Goal: Use online tool/utility: Utilize a website feature to perform a specific function

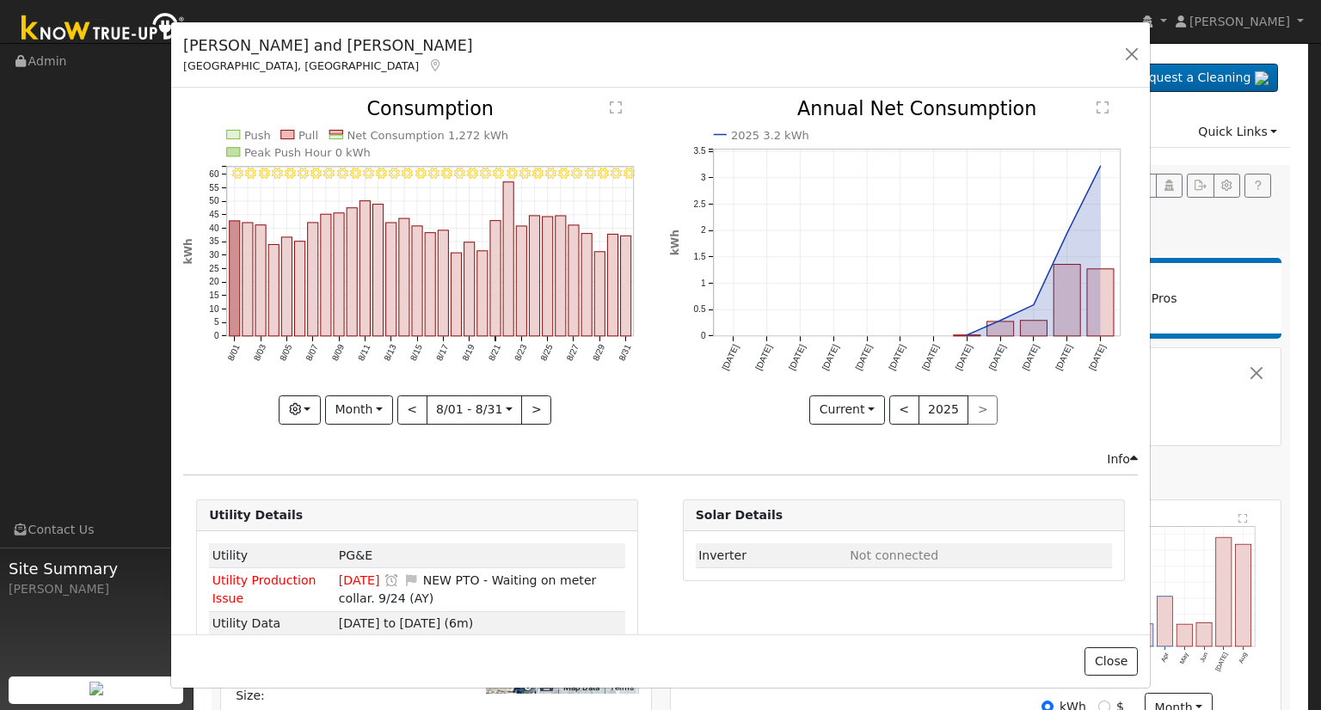
click at [1119, 41] on div "Daniel and Janet Wheatley Kingsburg, CA Default Account Default Account 2590 Ka…" at bounding box center [660, 55] width 979 height 66
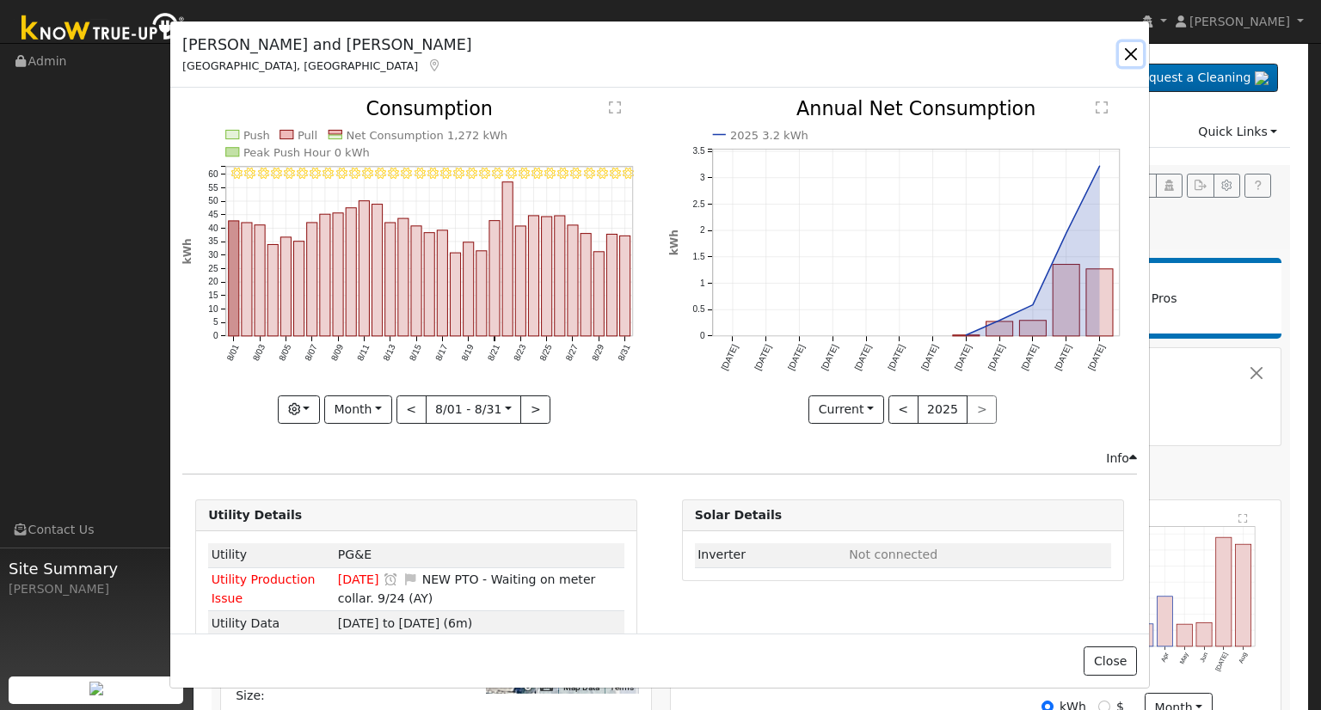
click at [1132, 57] on button "button" at bounding box center [1131, 54] width 24 height 24
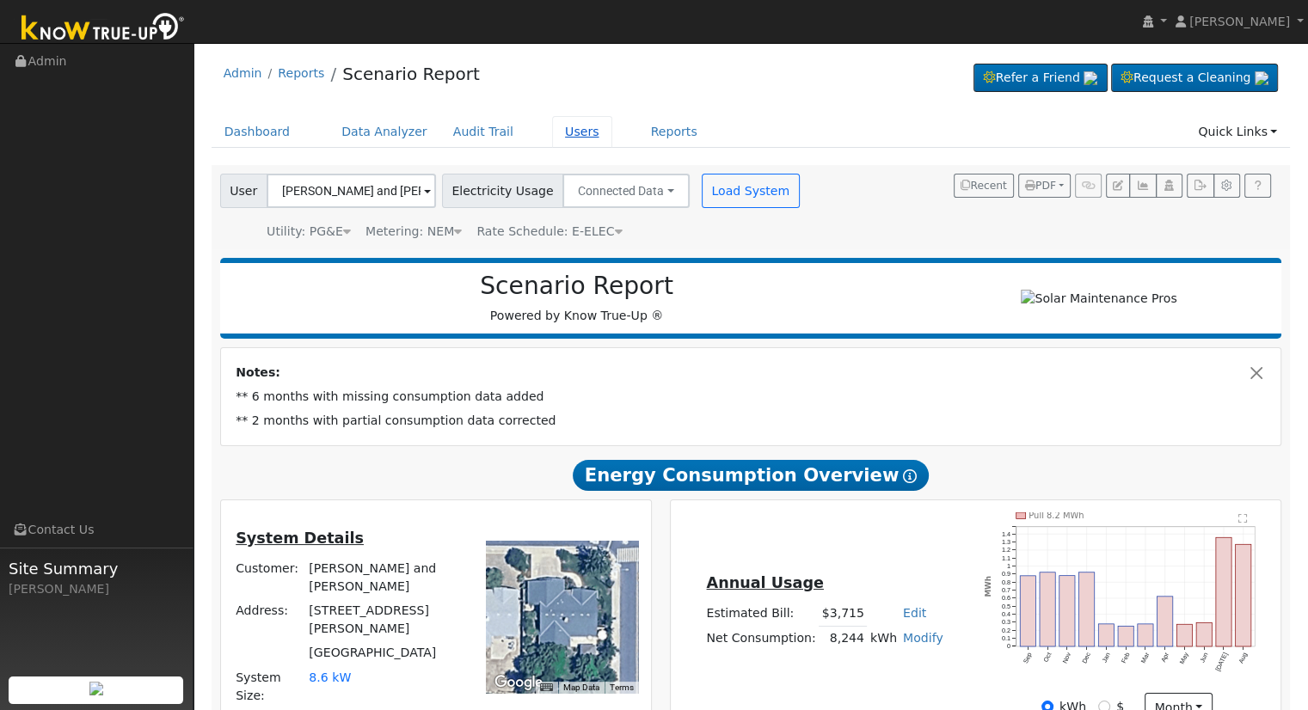
click at [552, 128] on link "Users" at bounding box center [582, 132] width 60 height 32
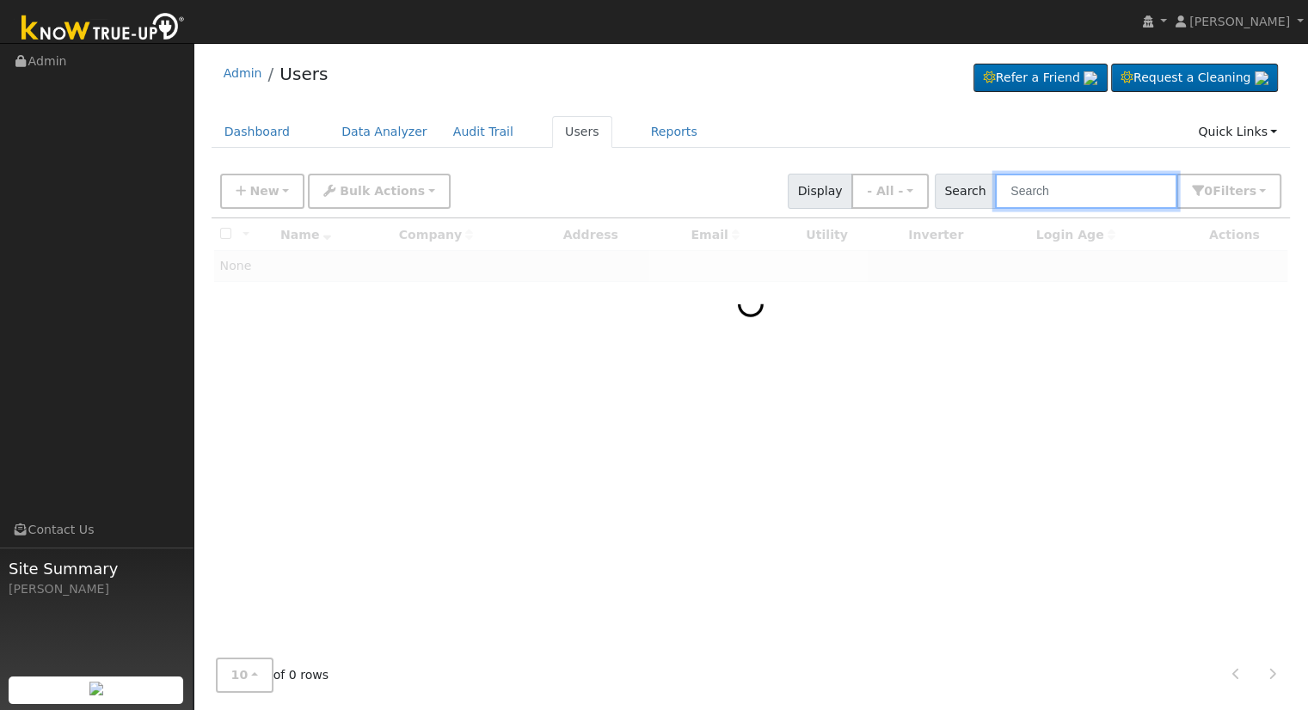
click at [1065, 193] on input "text" at bounding box center [1086, 191] width 182 height 35
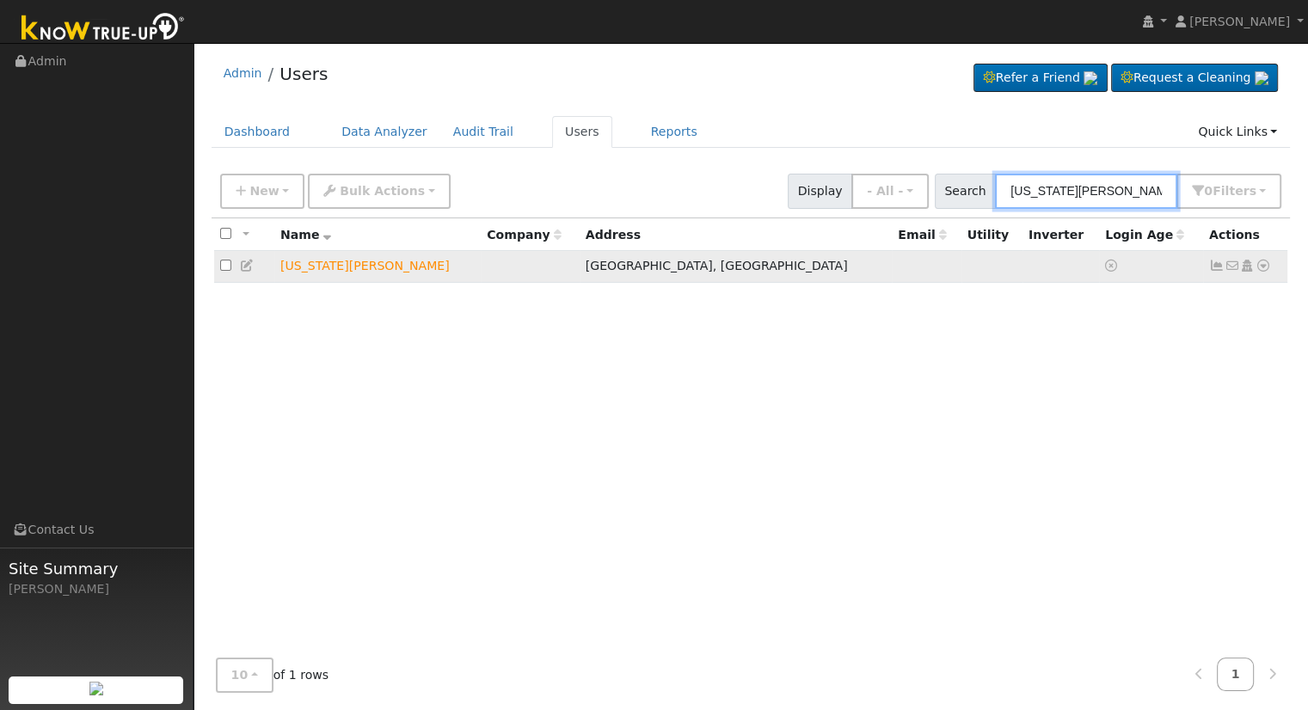
type input "virginia zer"
click at [1259, 269] on icon at bounding box center [1263, 266] width 15 height 12
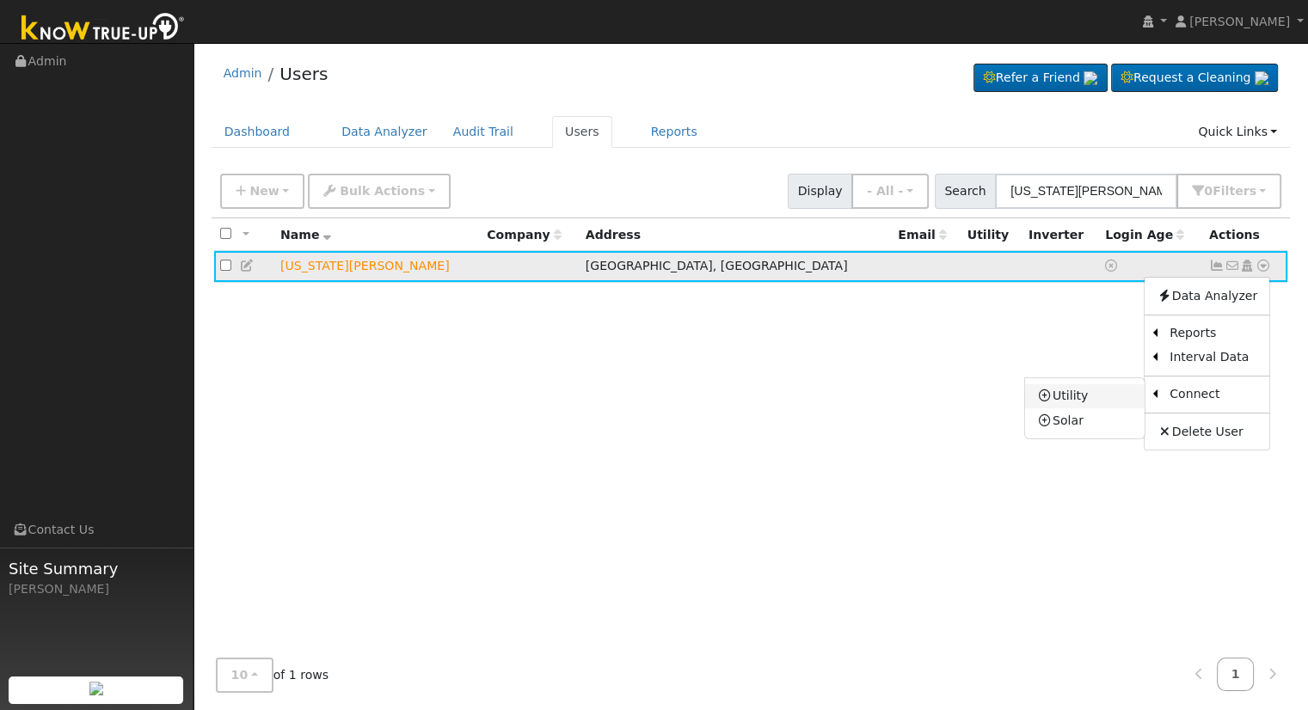
click at [1089, 397] on link "Utility" at bounding box center [1085, 396] width 120 height 24
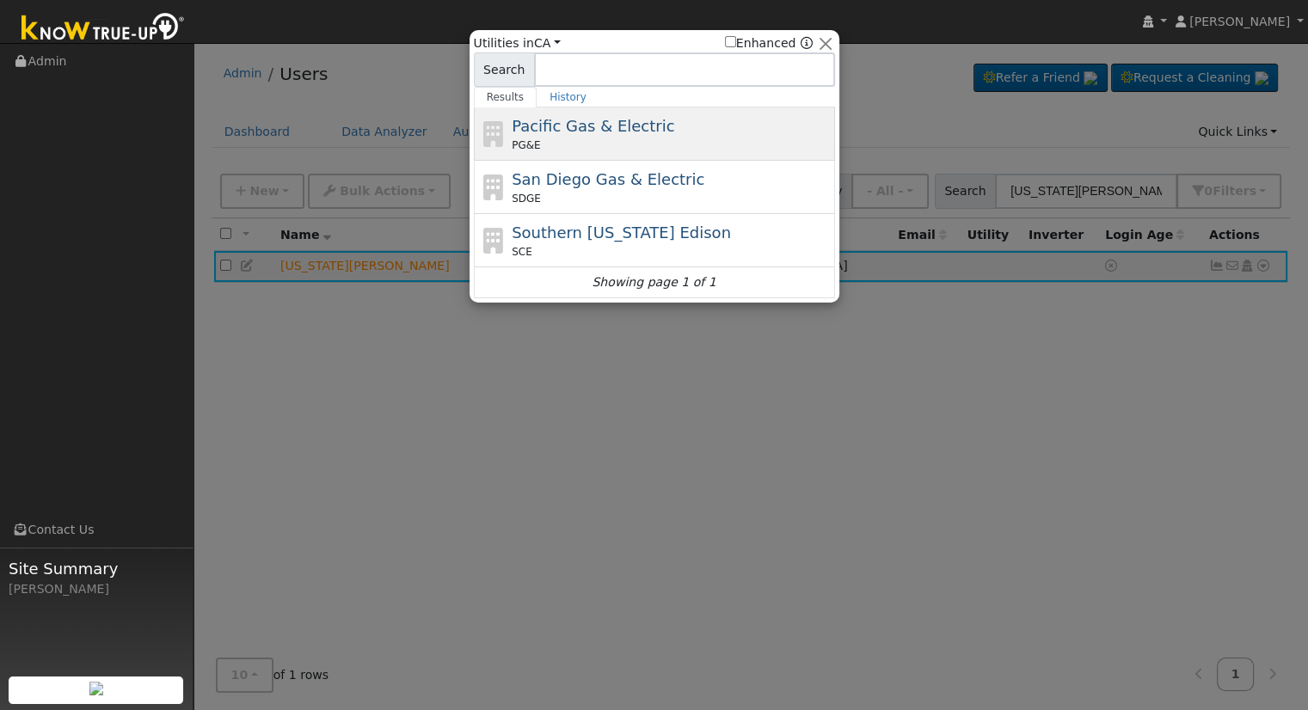
click at [612, 128] on span "Pacific Gas & Electric" at bounding box center [593, 126] width 163 height 18
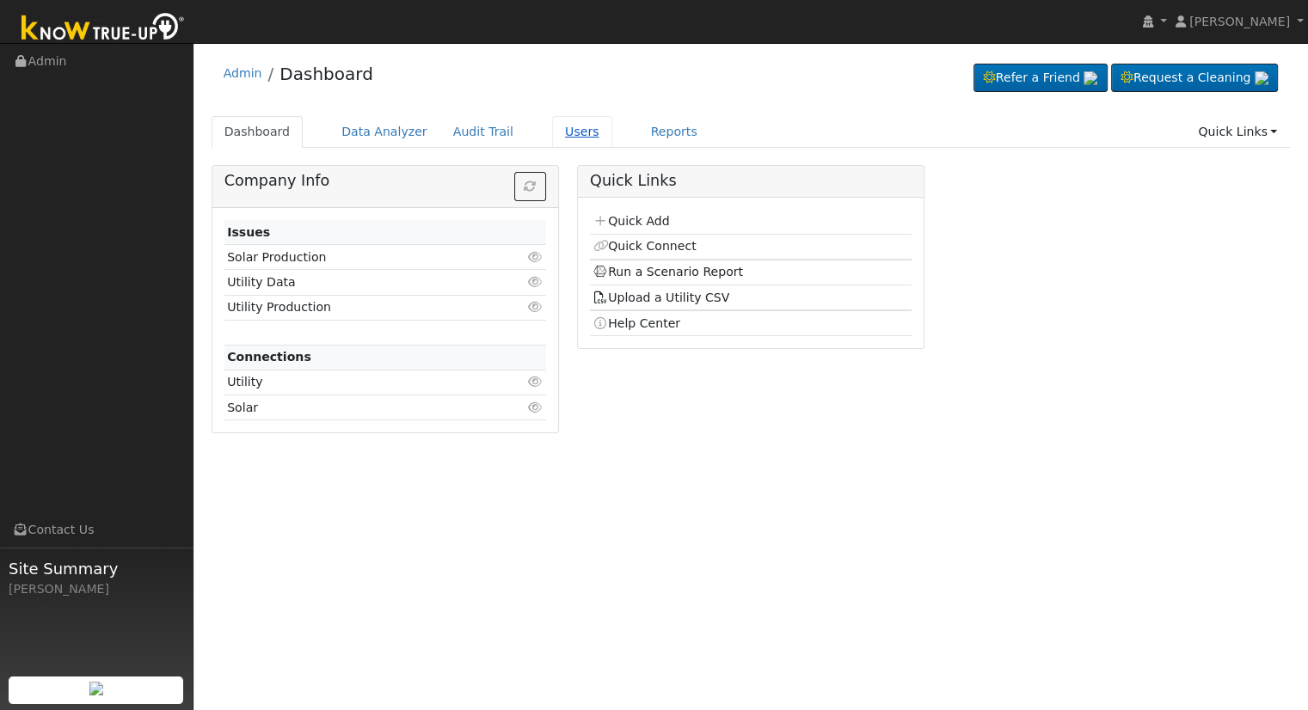
click at [556, 132] on link "Users" at bounding box center [582, 132] width 60 height 32
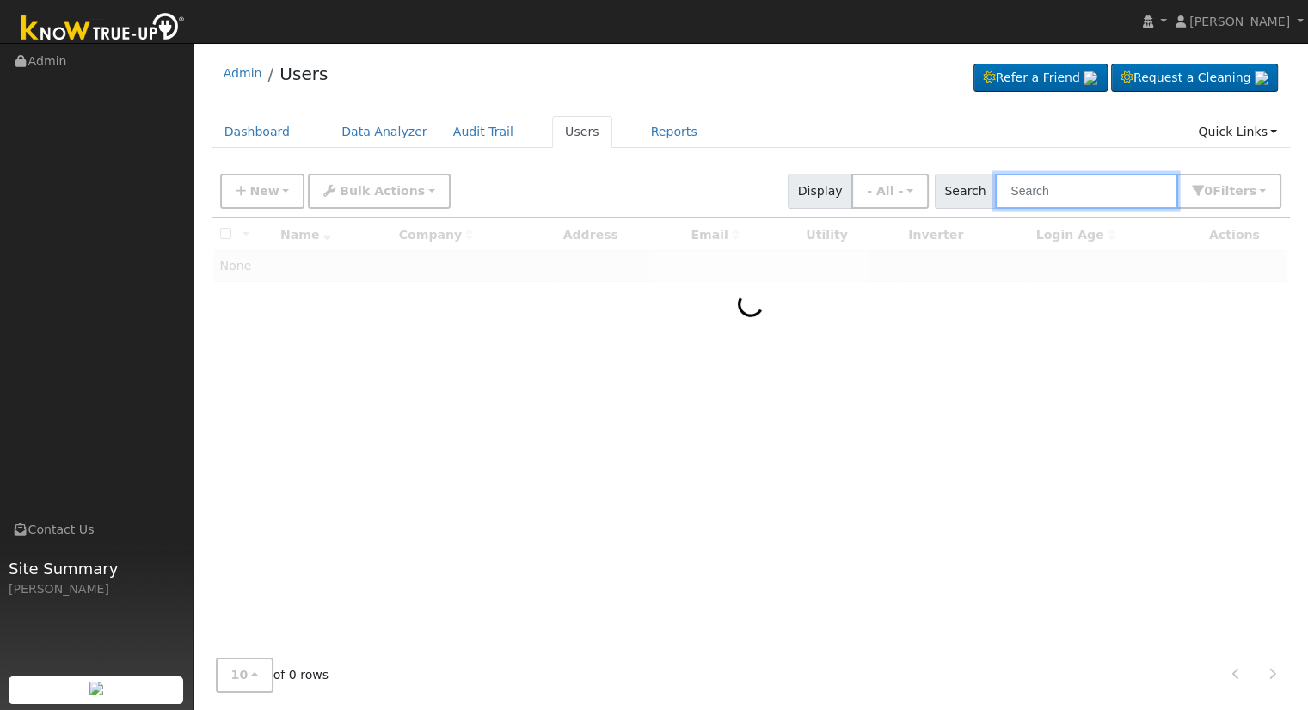
click at [1069, 195] on input "text" at bounding box center [1086, 191] width 182 height 35
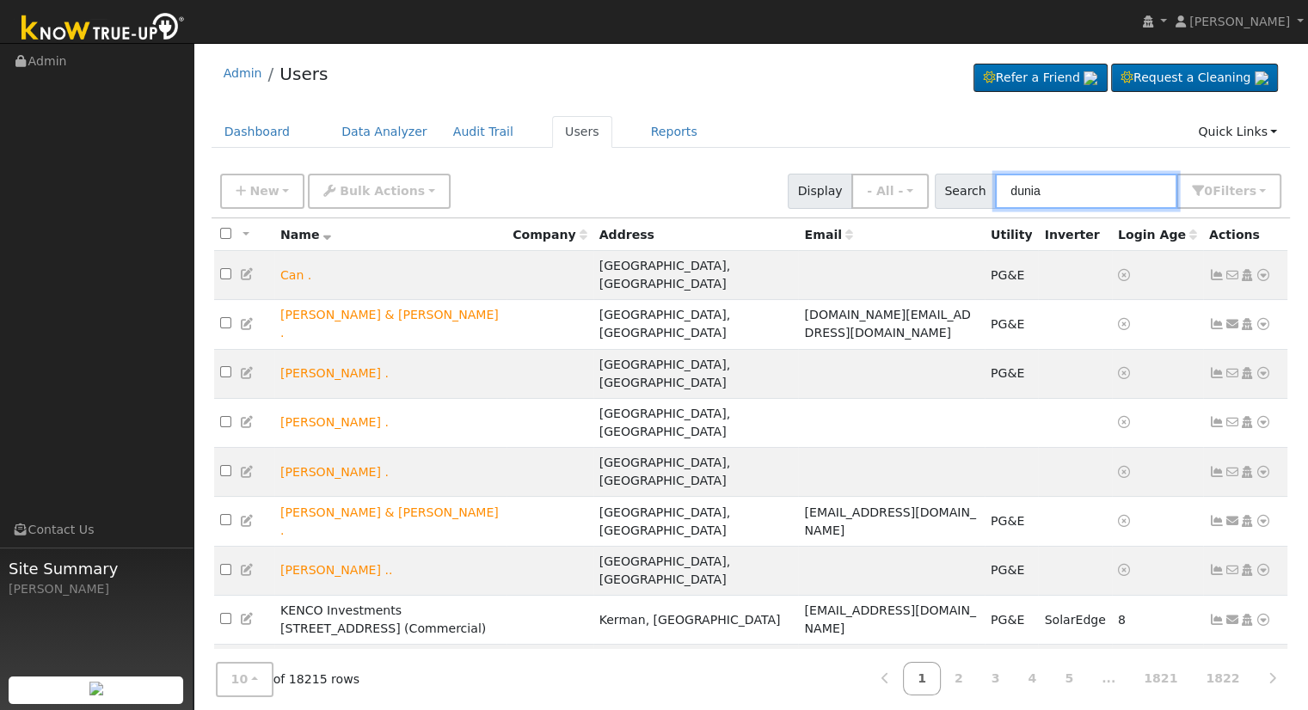
type input "dunia"
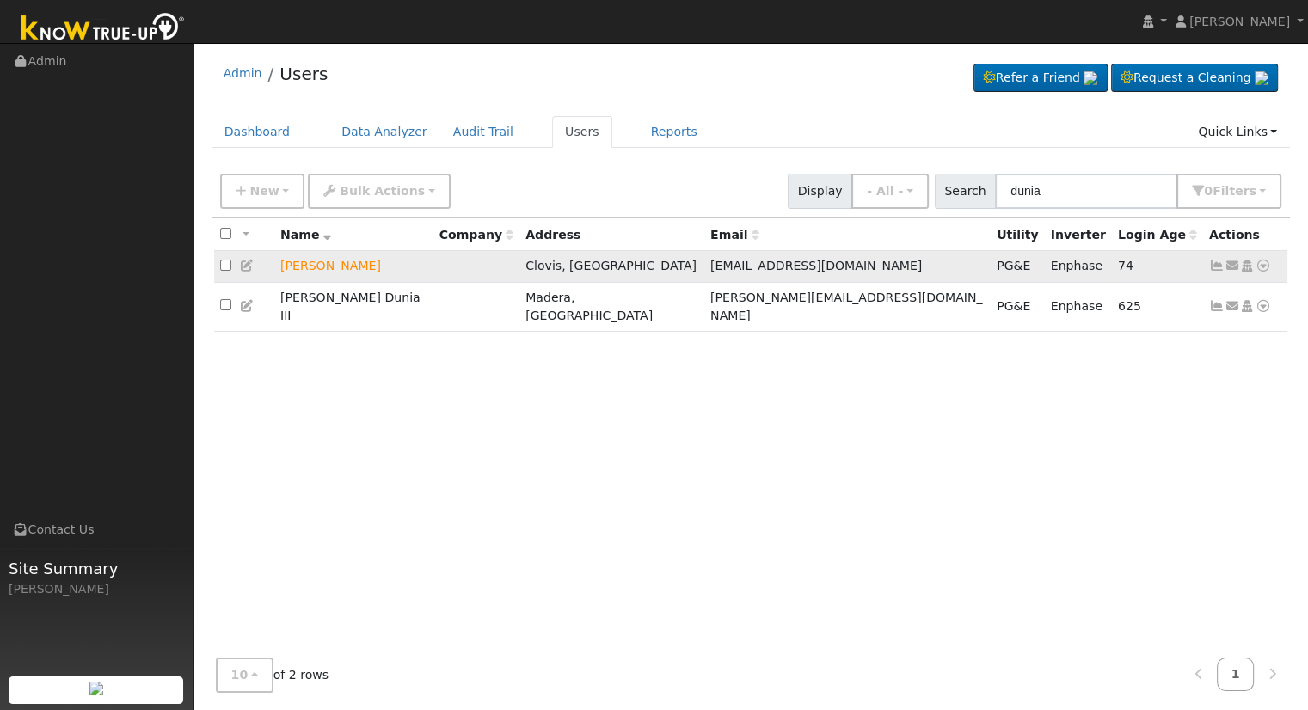
click at [1266, 268] on icon at bounding box center [1263, 266] width 15 height 12
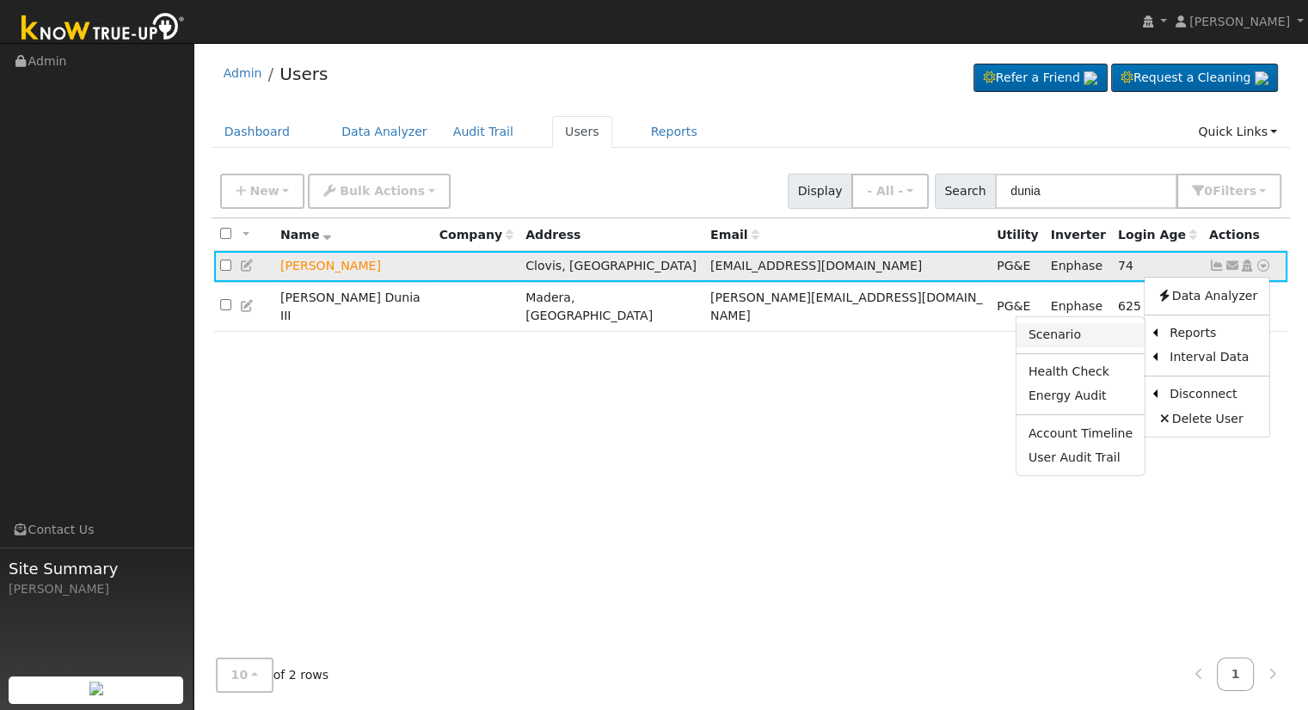
click at [1096, 329] on link "Scenario" at bounding box center [1080, 335] width 128 height 24
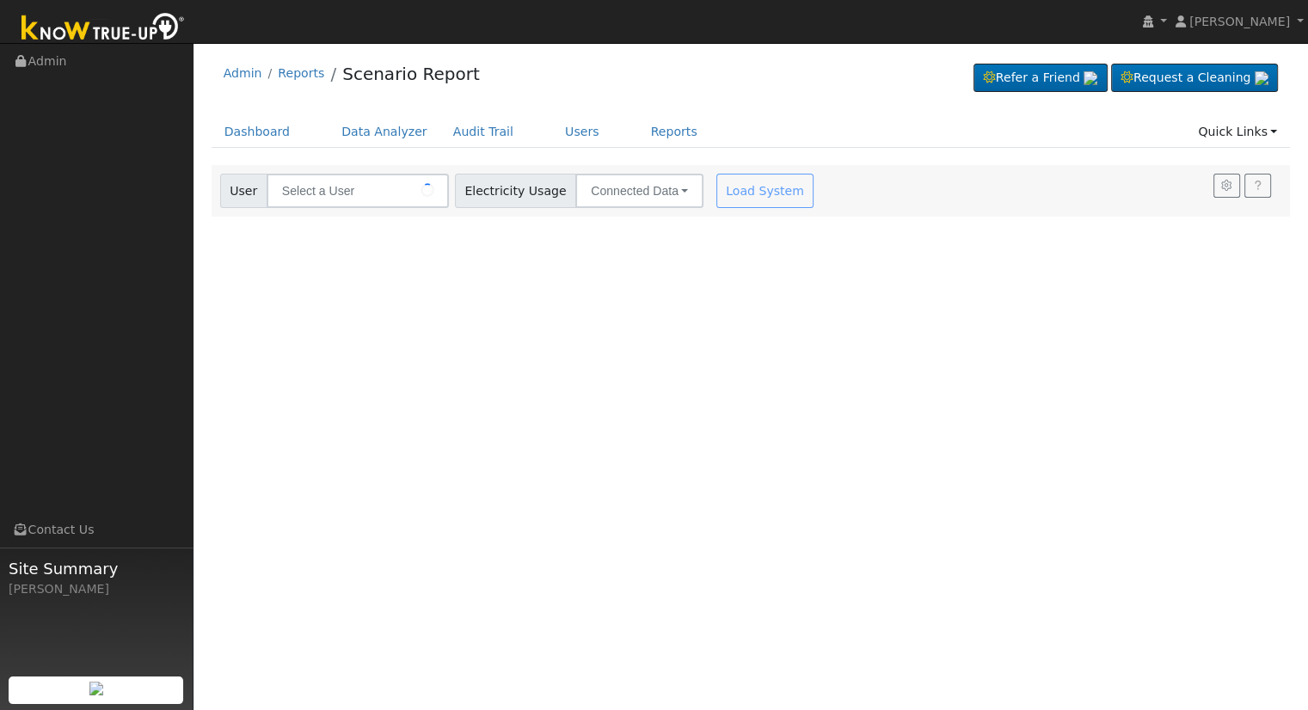
type input "[PERSON_NAME]"
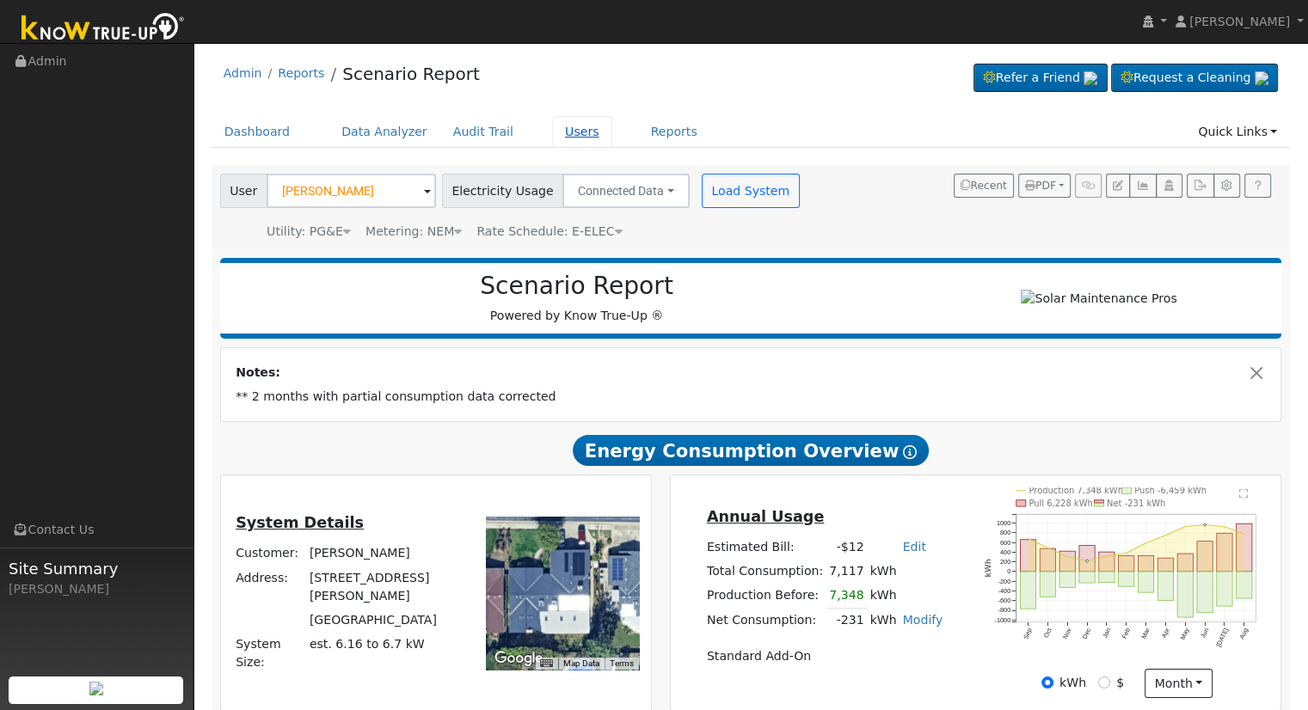
click at [562, 135] on link "Users" at bounding box center [582, 132] width 60 height 32
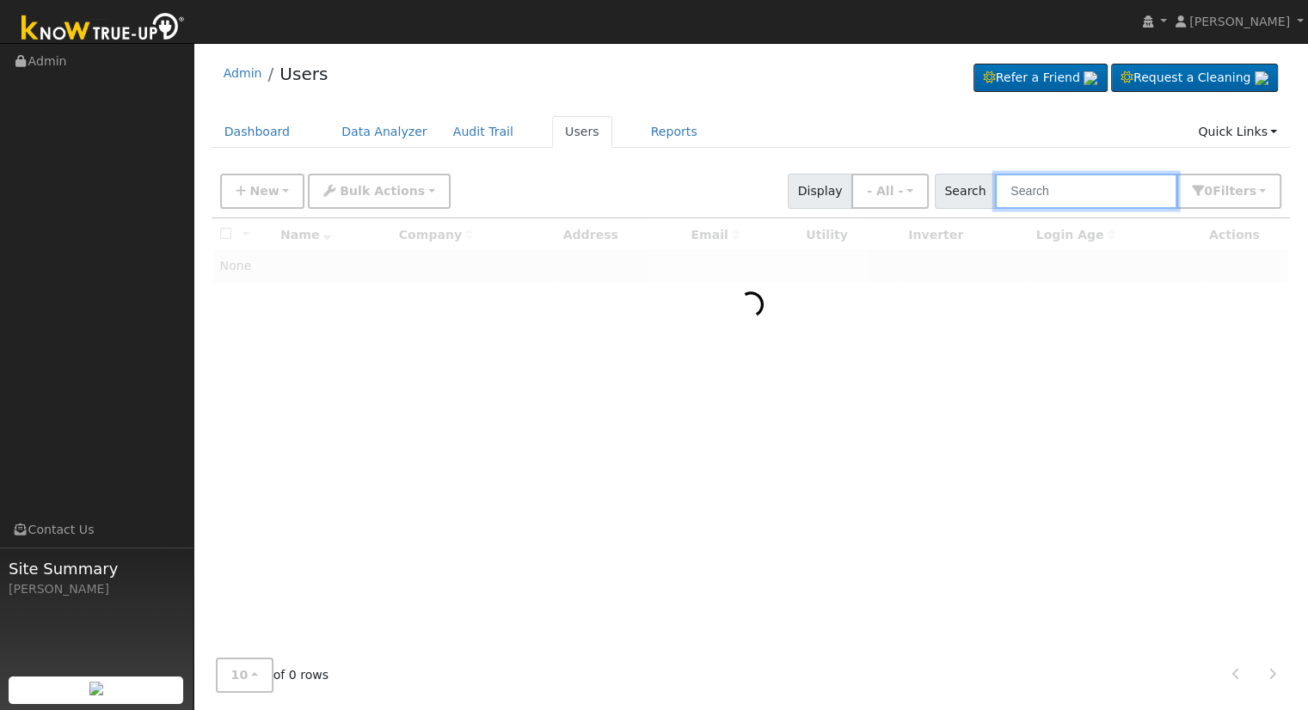
click at [1097, 193] on input "text" at bounding box center [1086, 191] width 182 height 35
type input "L"
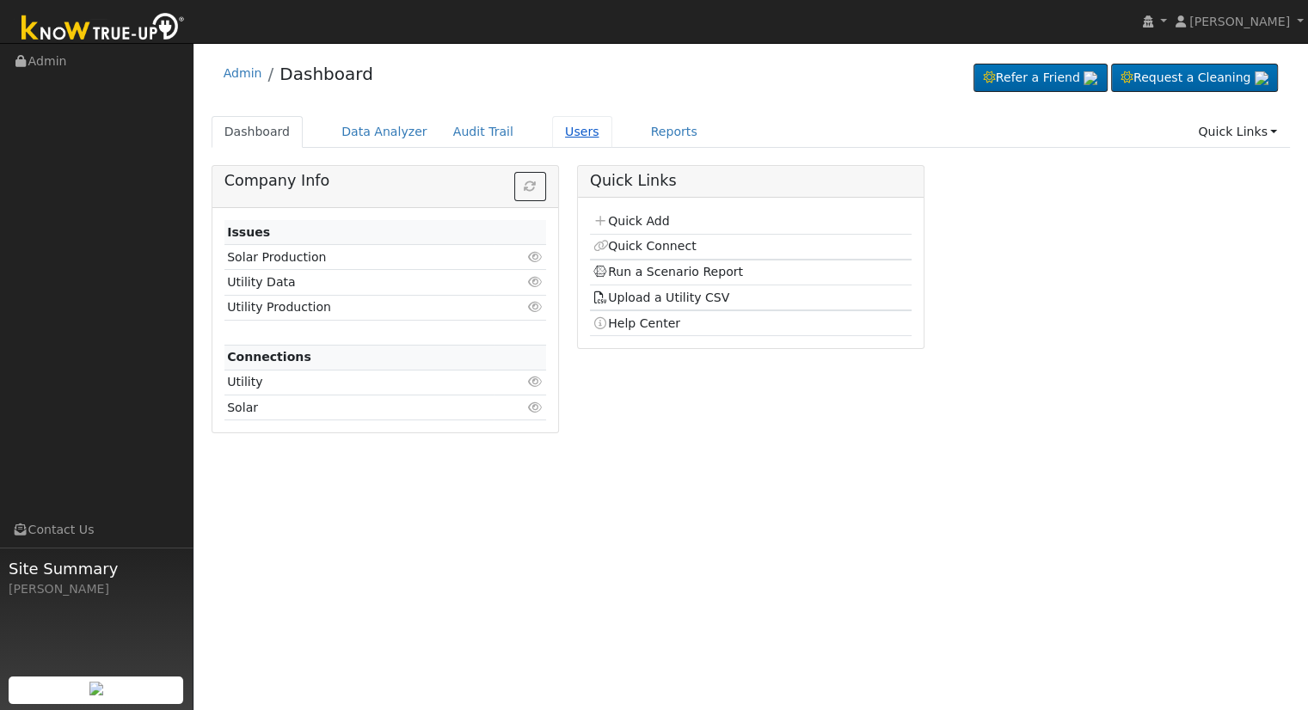
click at [554, 130] on link "Users" at bounding box center [582, 132] width 60 height 32
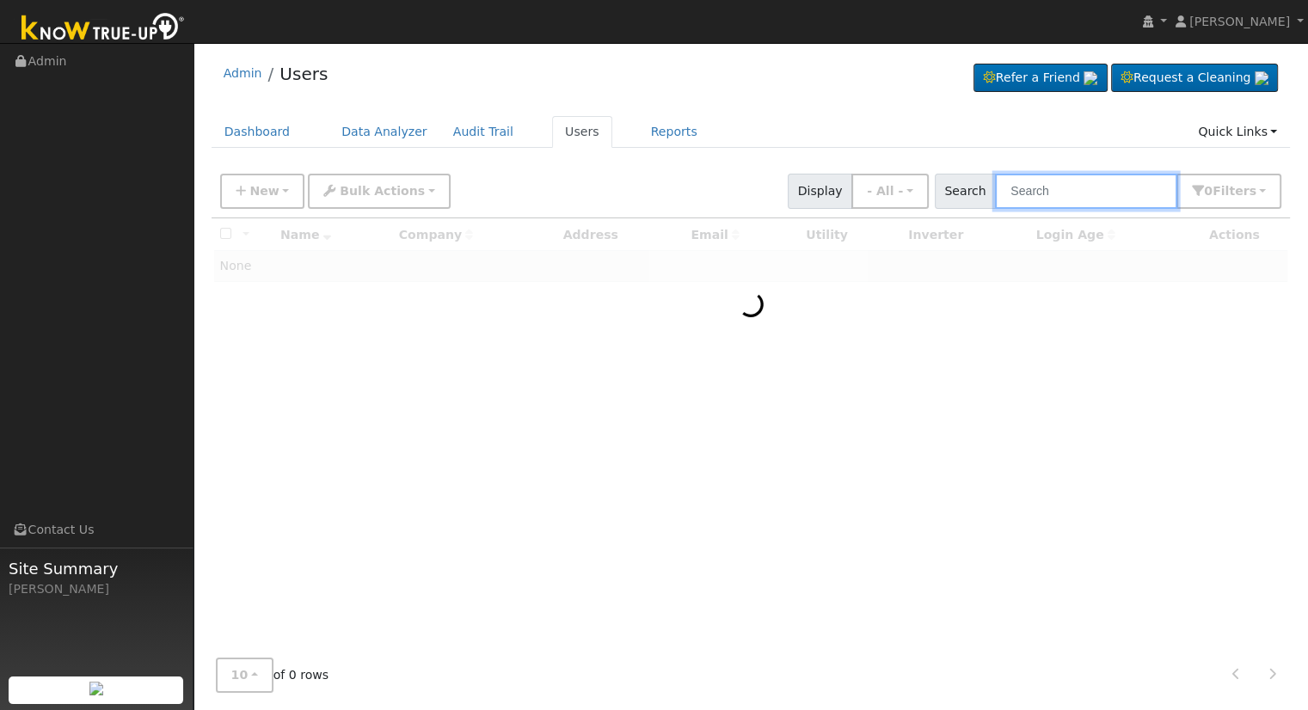
click at [1070, 187] on input "text" at bounding box center [1086, 191] width 182 height 35
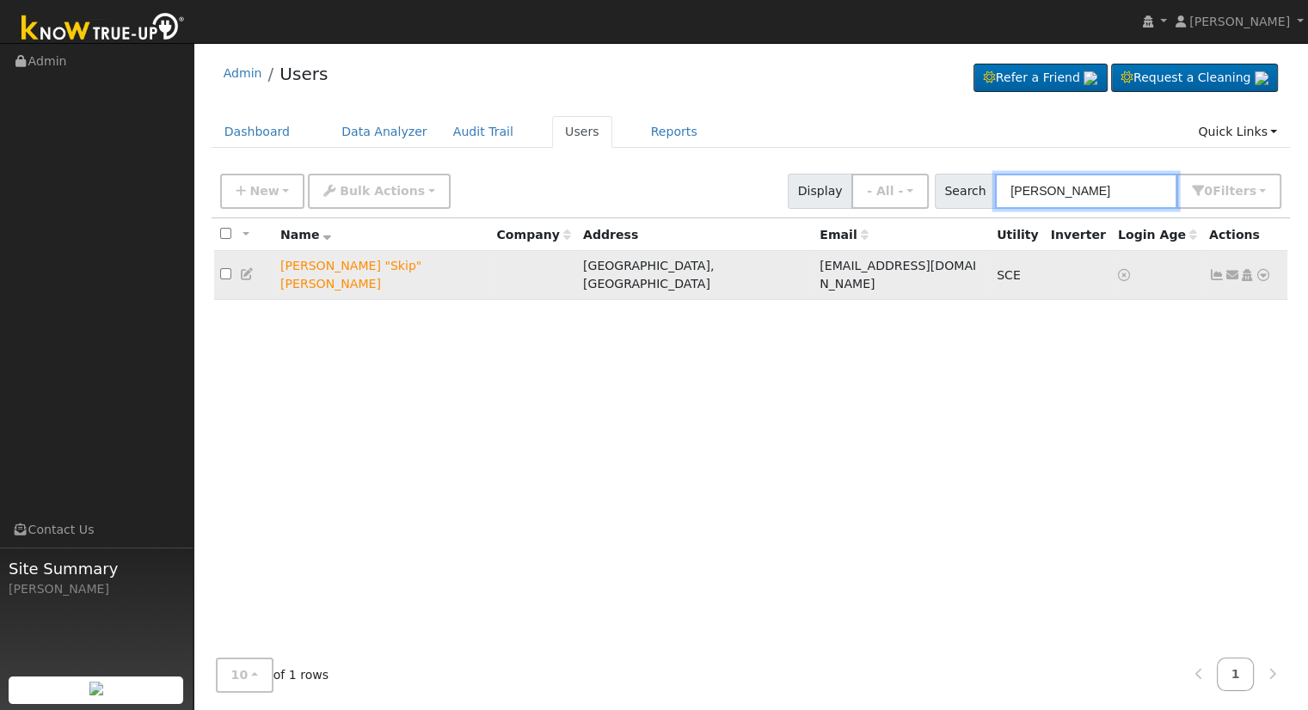
type input "[PERSON_NAME]"
click at [1263, 269] on icon at bounding box center [1263, 275] width 15 height 12
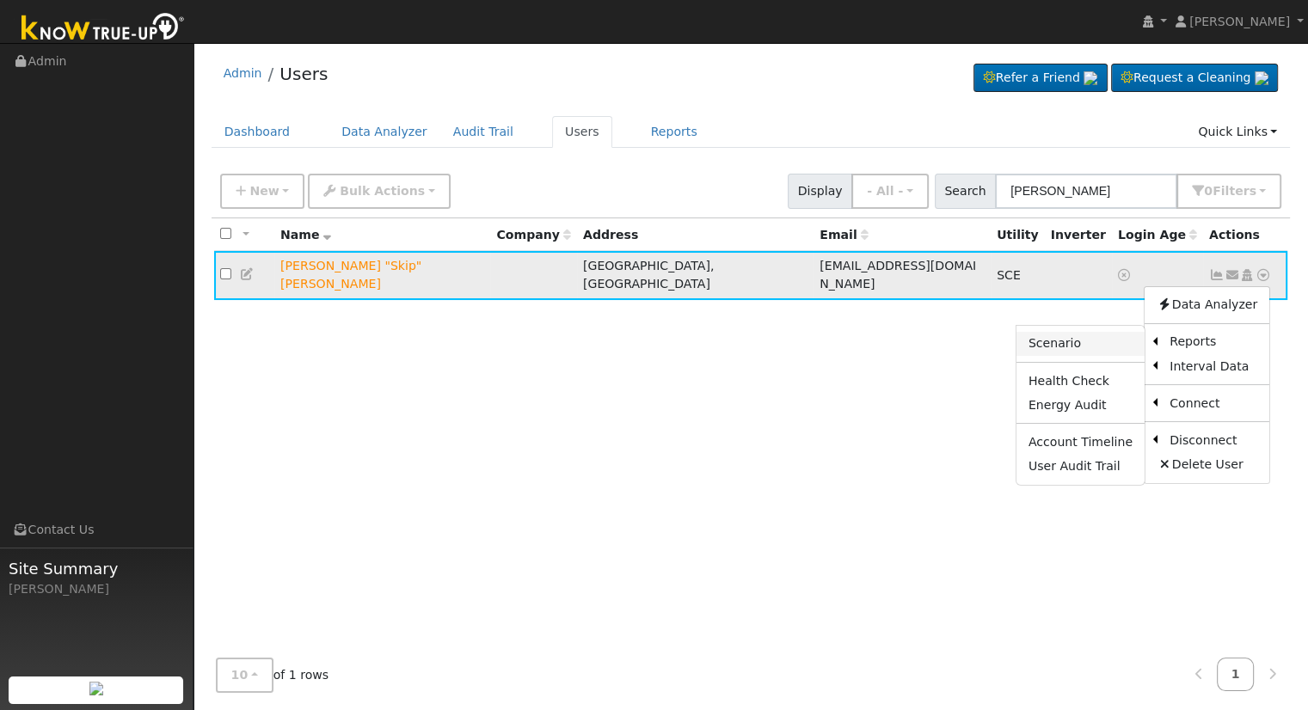
click at [1101, 336] on link "Scenario" at bounding box center [1080, 344] width 128 height 24
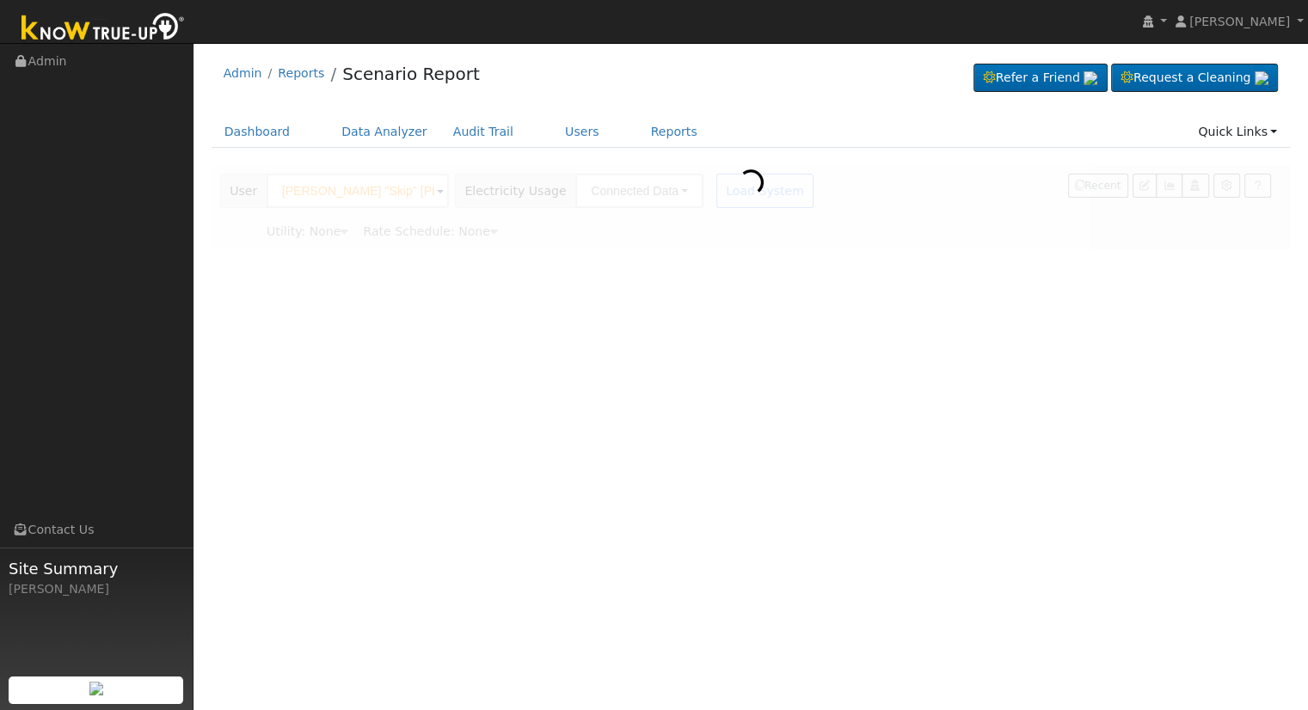
type input "Southern [US_STATE] Edison"
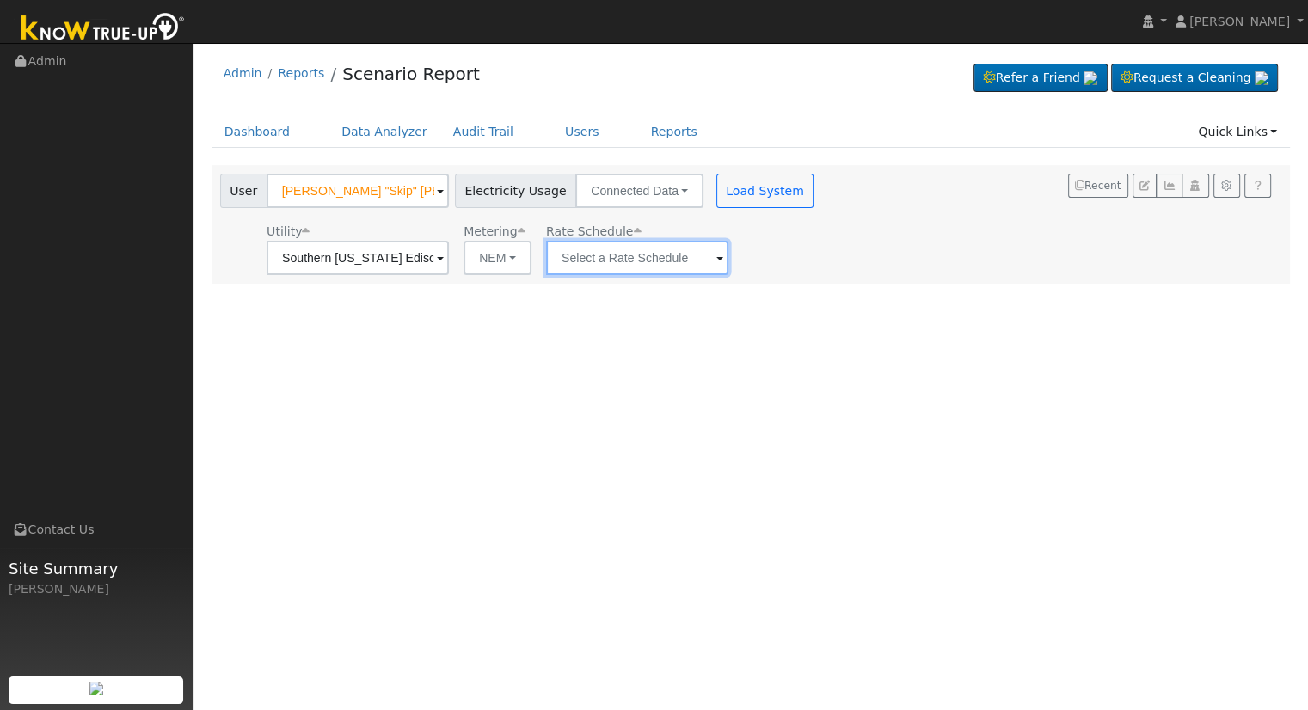
click at [629, 262] on input "text" at bounding box center [637, 258] width 182 height 34
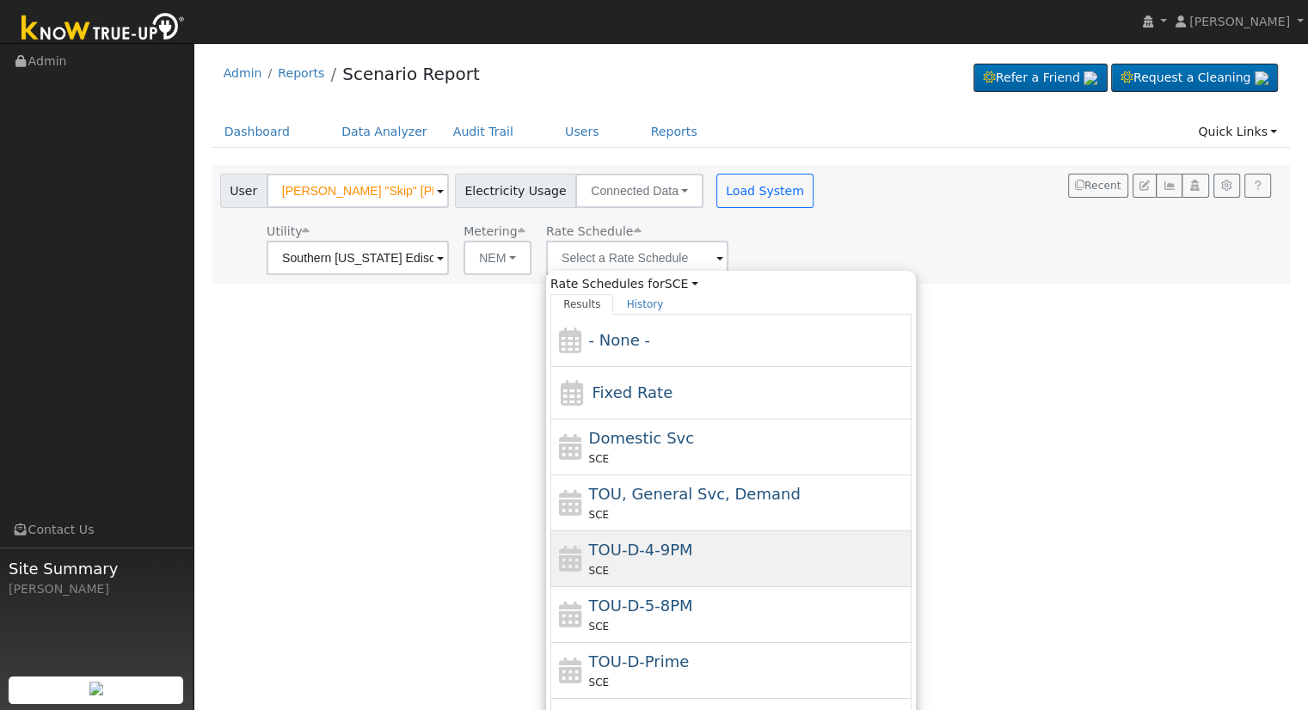
click at [701, 562] on div "SCE" at bounding box center [748, 571] width 319 height 18
type input "TOU-D-4-9PM"
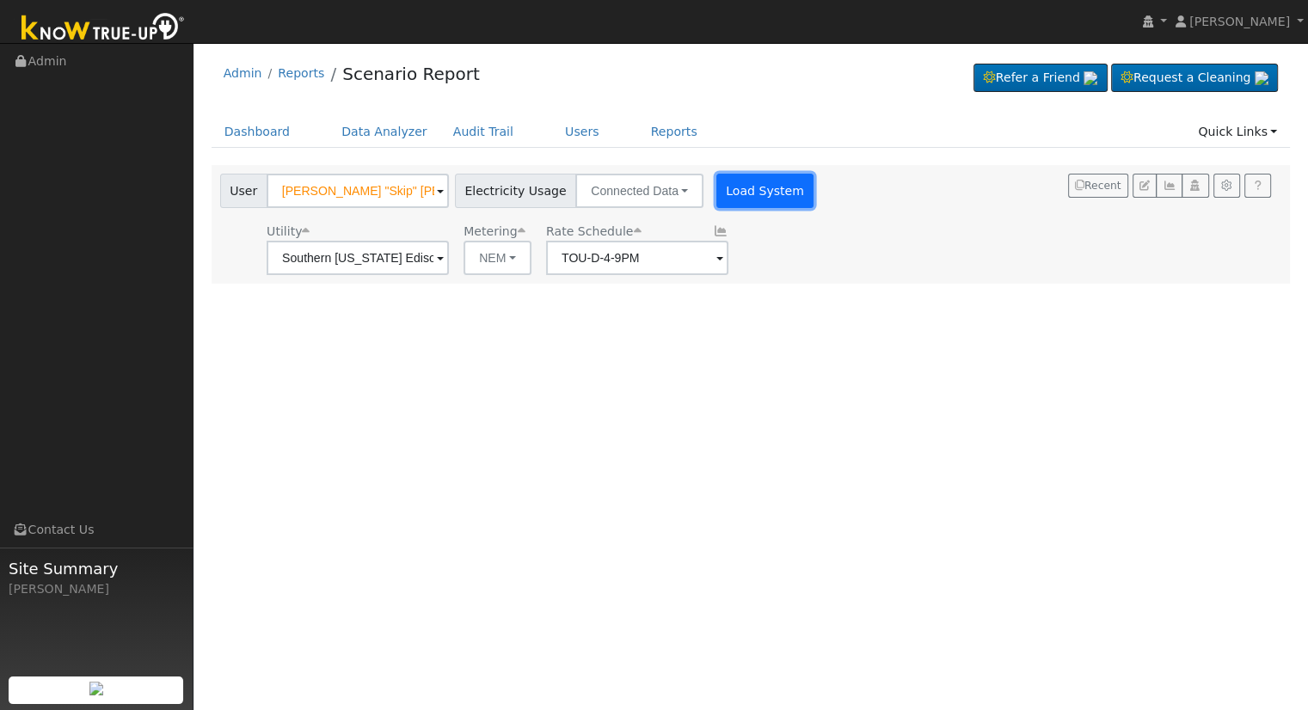
click at [740, 180] on button "Load System" at bounding box center [765, 191] width 98 height 34
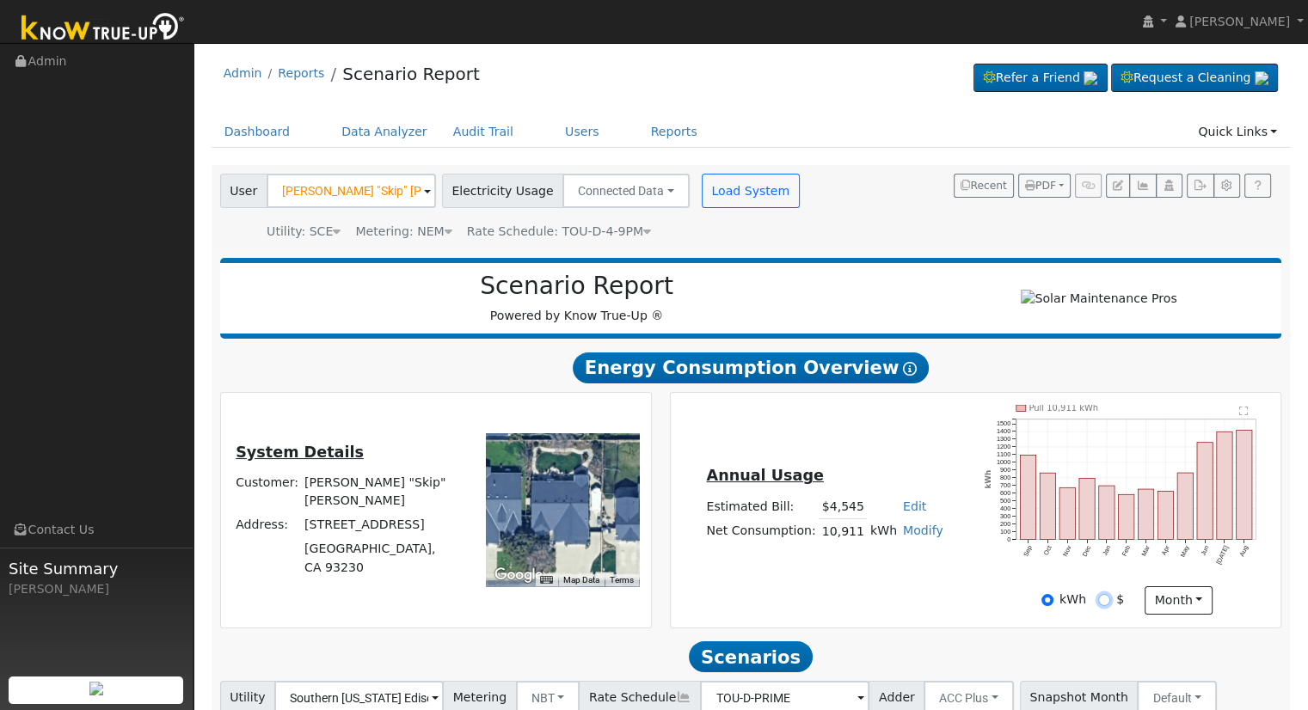
click at [1104, 604] on input "$" at bounding box center [1104, 600] width 12 height 12
radio input "true"
radio input "false"
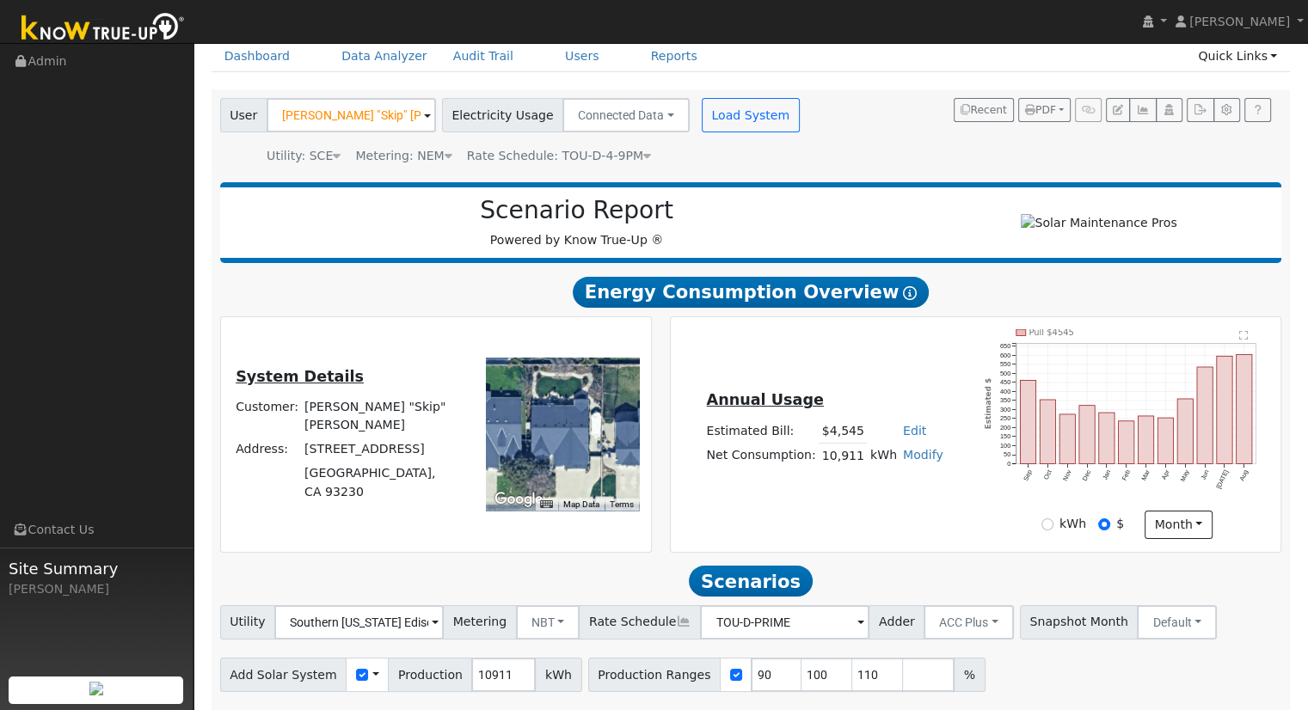
scroll to position [134, 0]
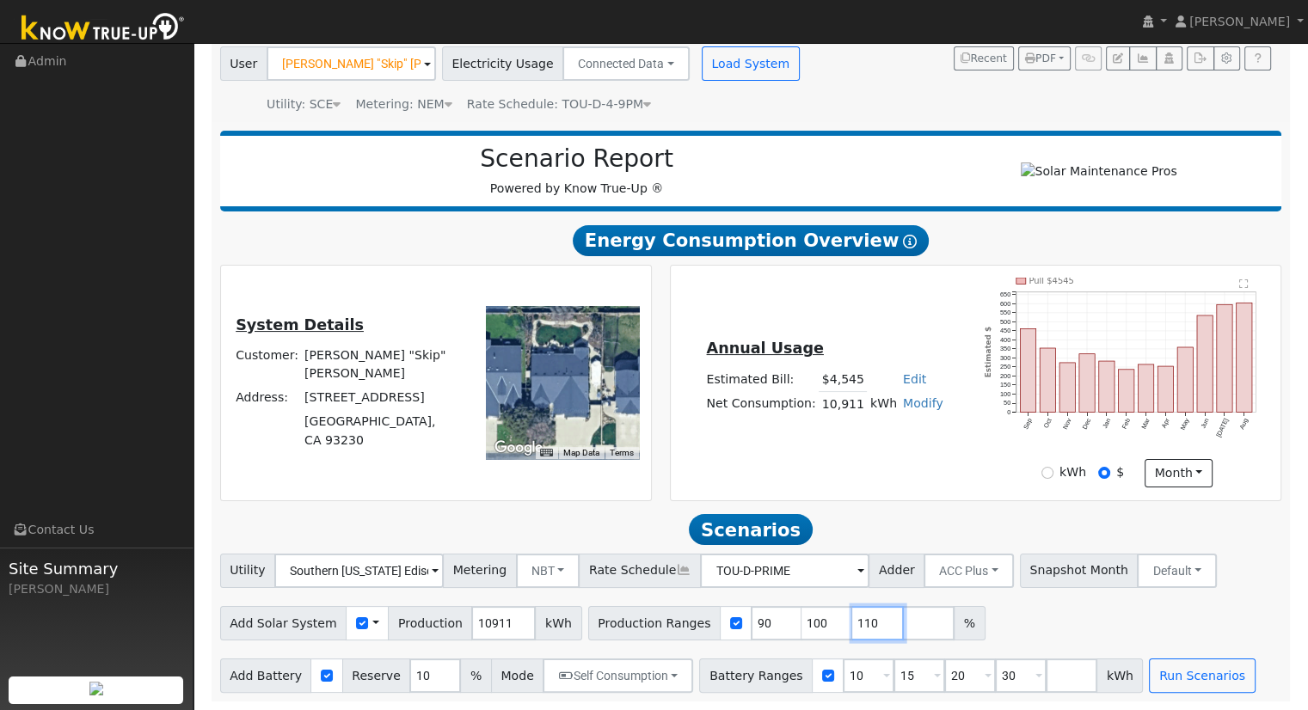
click at [852, 617] on input "110" at bounding box center [878, 623] width 52 height 34
type input "1"
type input "109.311703785"
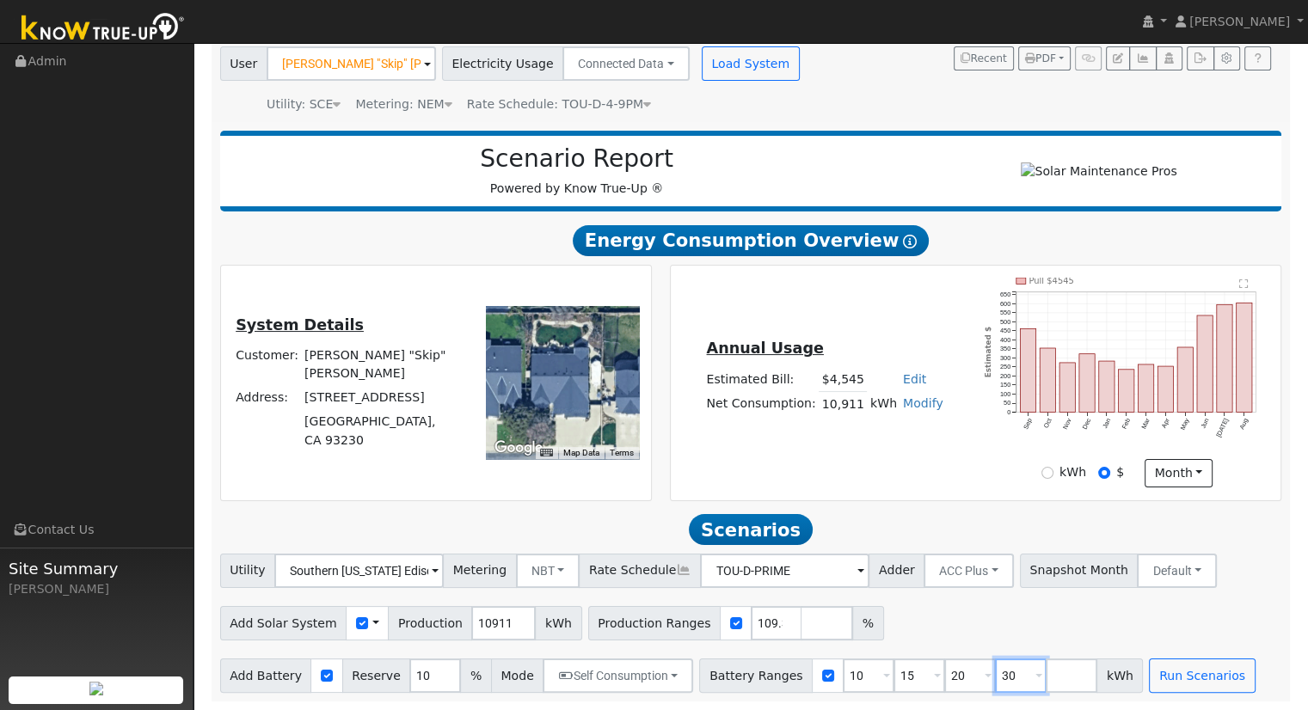
click at [995, 678] on input "30" at bounding box center [1021, 676] width 52 height 34
type input "3"
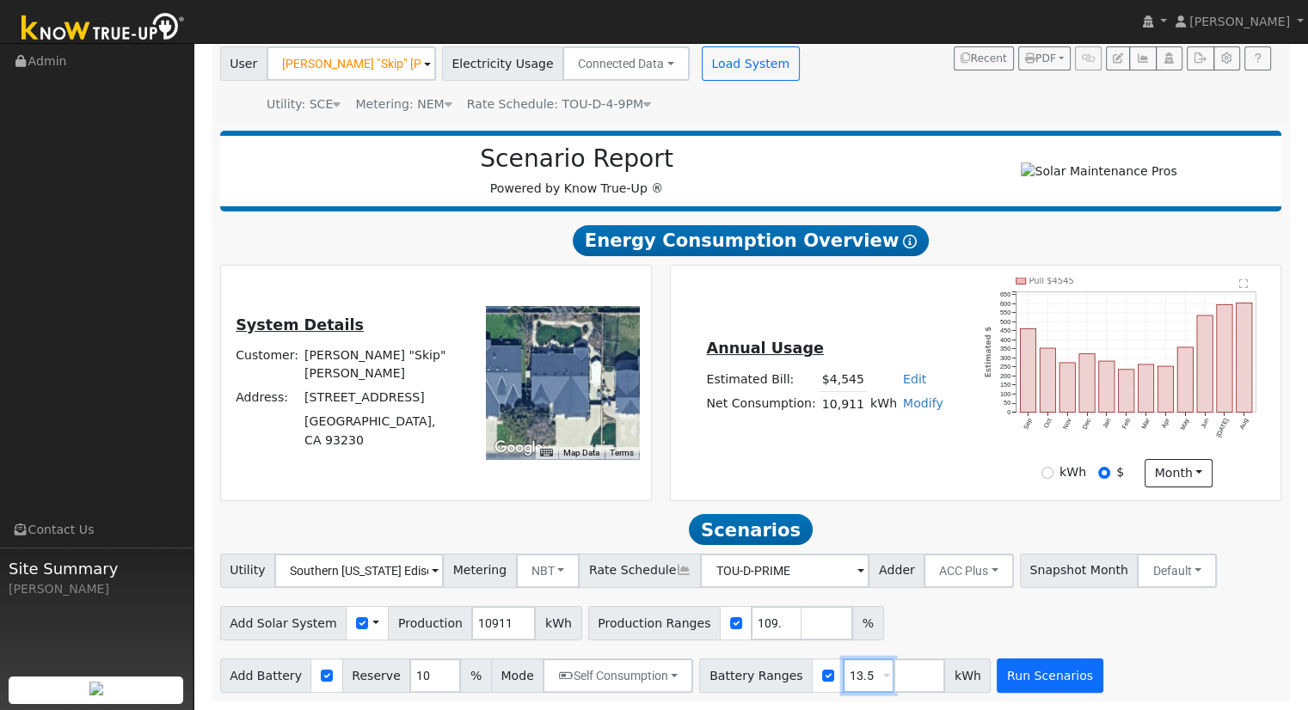
type input "13.5"
click at [1007, 678] on button "Run Scenarios" at bounding box center [1050, 676] width 106 height 34
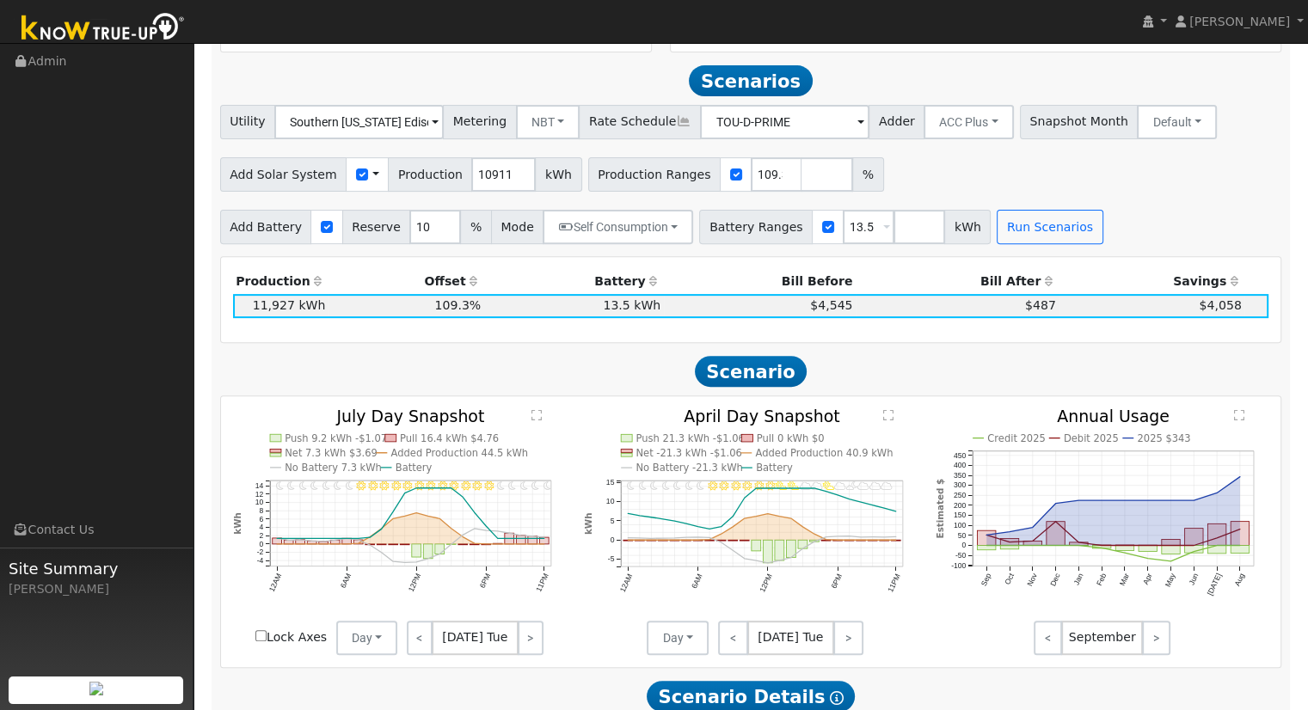
scroll to position [595, 0]
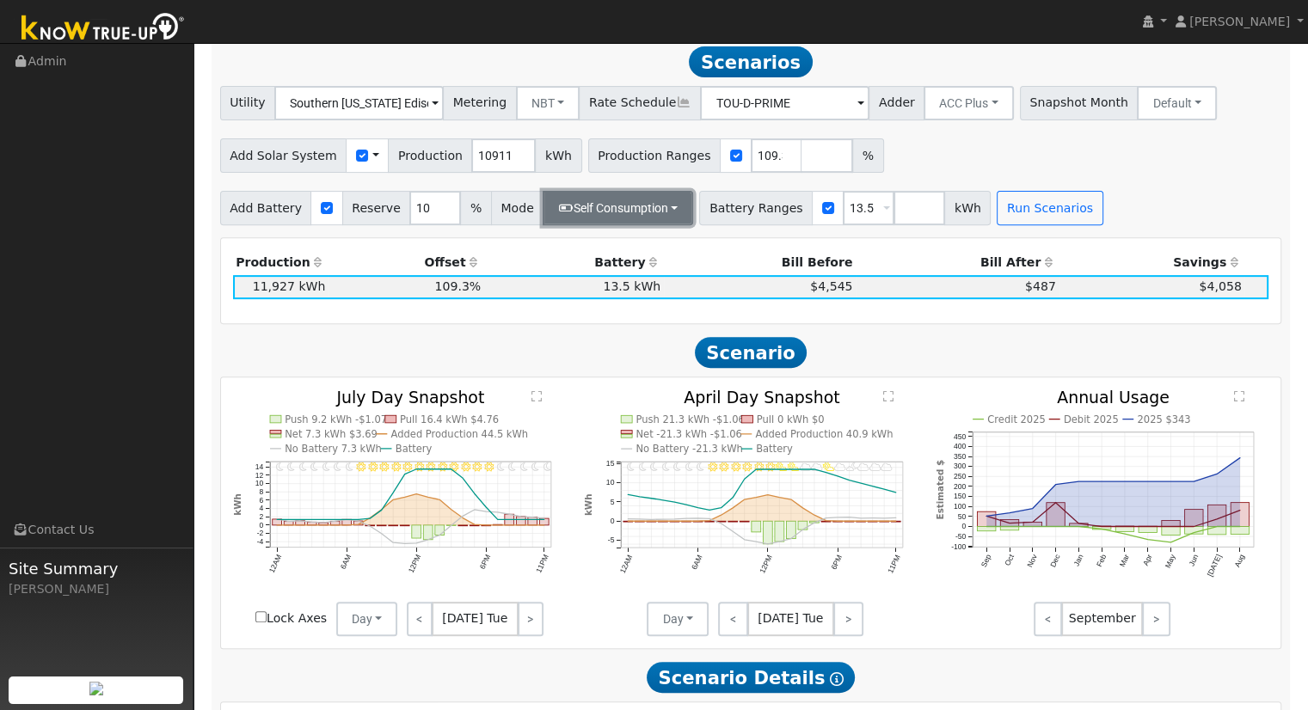
drag, startPoint x: 653, startPoint y: 214, endPoint x: 643, endPoint y: 224, distance: 14.0
click at [653, 214] on button "Self Consumption" at bounding box center [618, 208] width 150 height 34
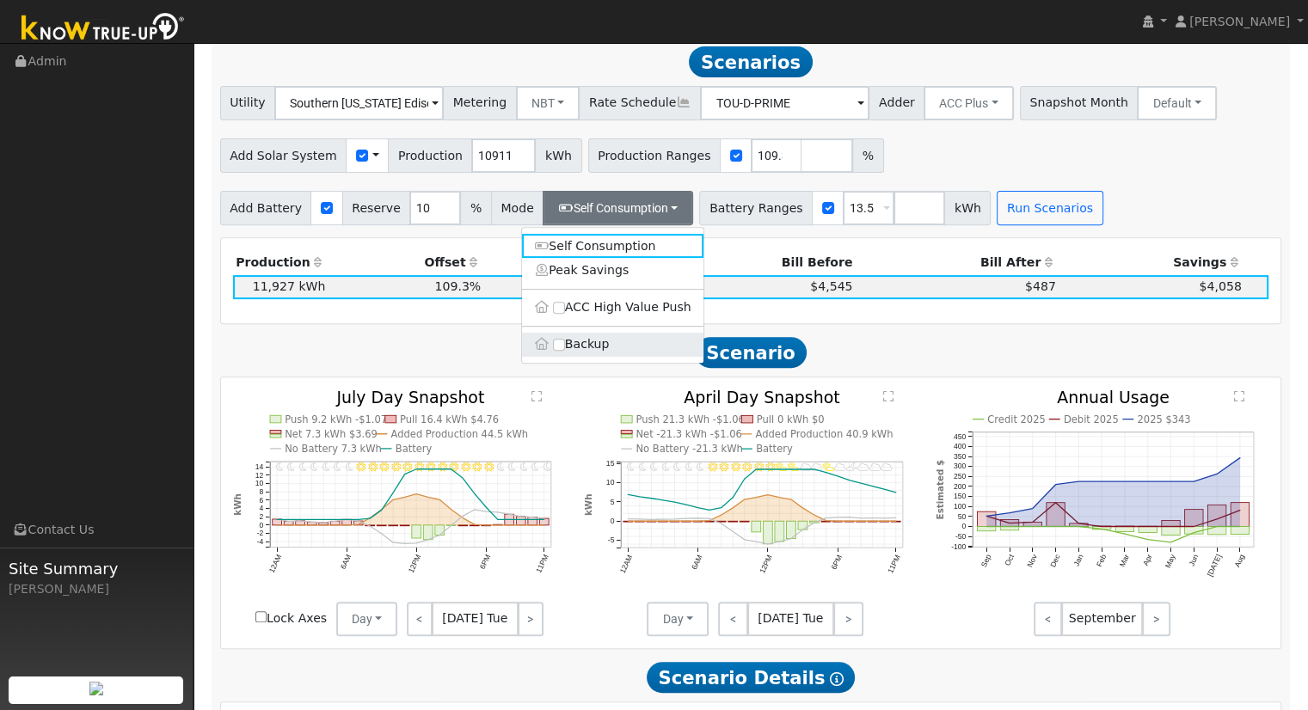
click at [598, 351] on label "Backup" at bounding box center [612, 345] width 181 height 24
click at [565, 351] on input "Backup" at bounding box center [559, 345] width 12 height 12
type input "20"
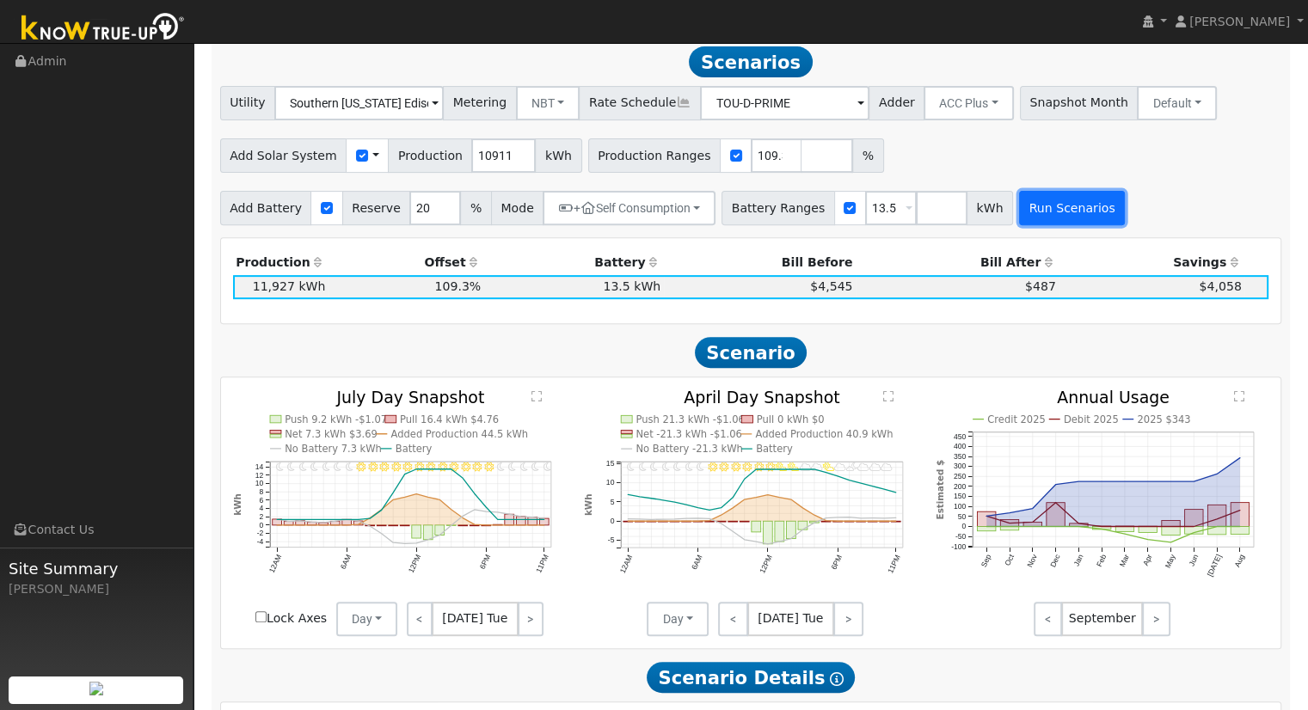
click at [1041, 212] on button "Run Scenarios" at bounding box center [1072, 208] width 106 height 34
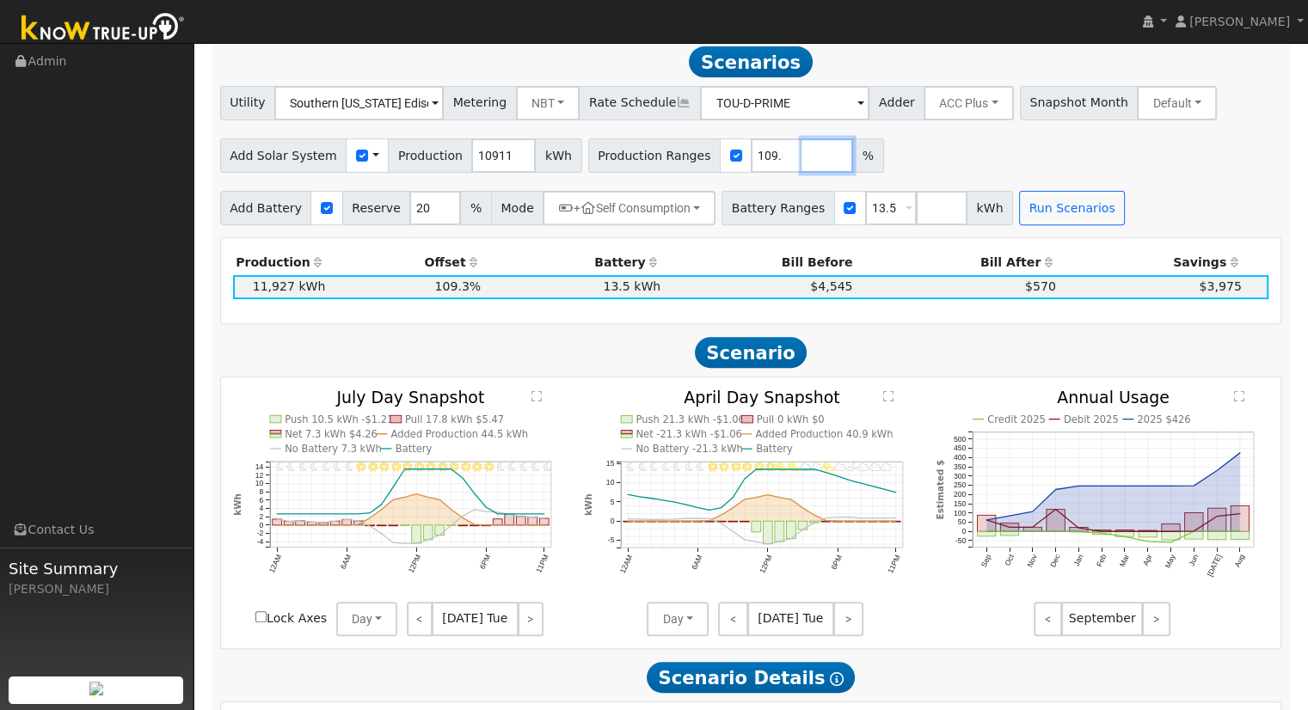
click at [801, 169] on input "number" at bounding box center [827, 155] width 52 height 34
type input "104"
type input "109.311703785"
click at [916, 209] on input "number" at bounding box center [942, 208] width 52 height 34
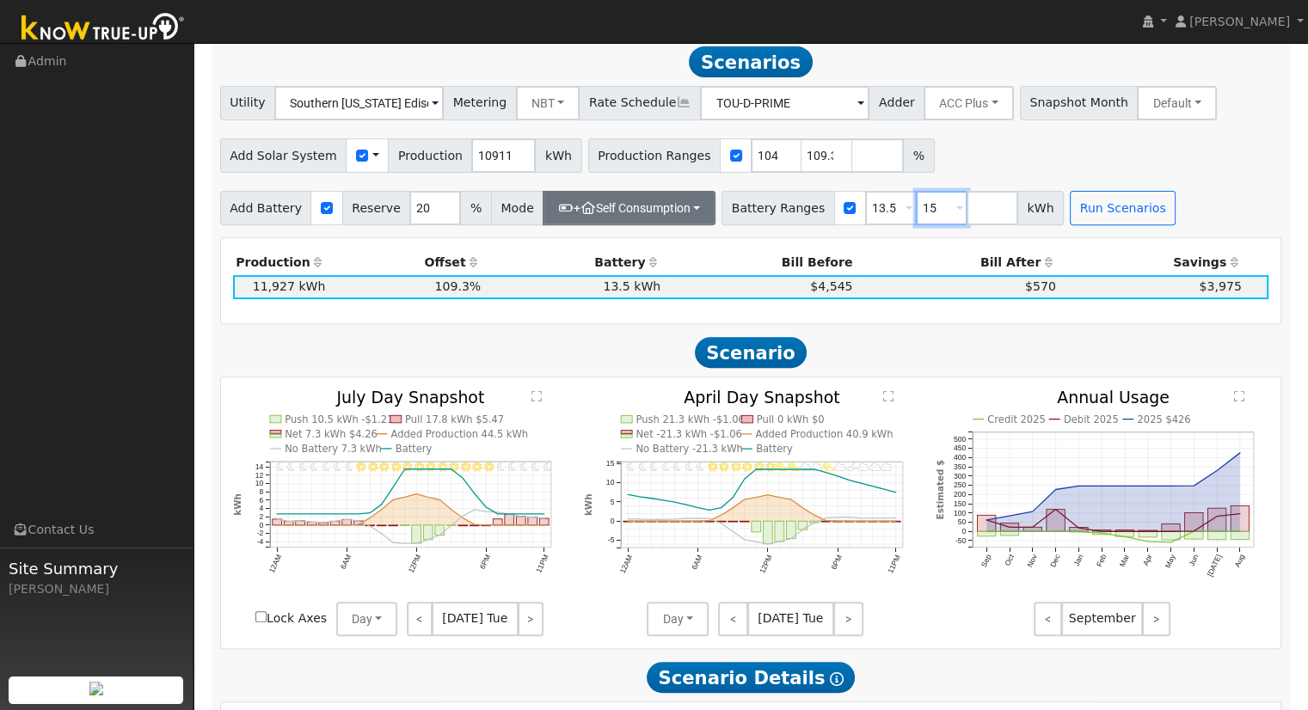
type input "15"
click at [678, 216] on button "+ Self Consumption" at bounding box center [629, 208] width 173 height 34
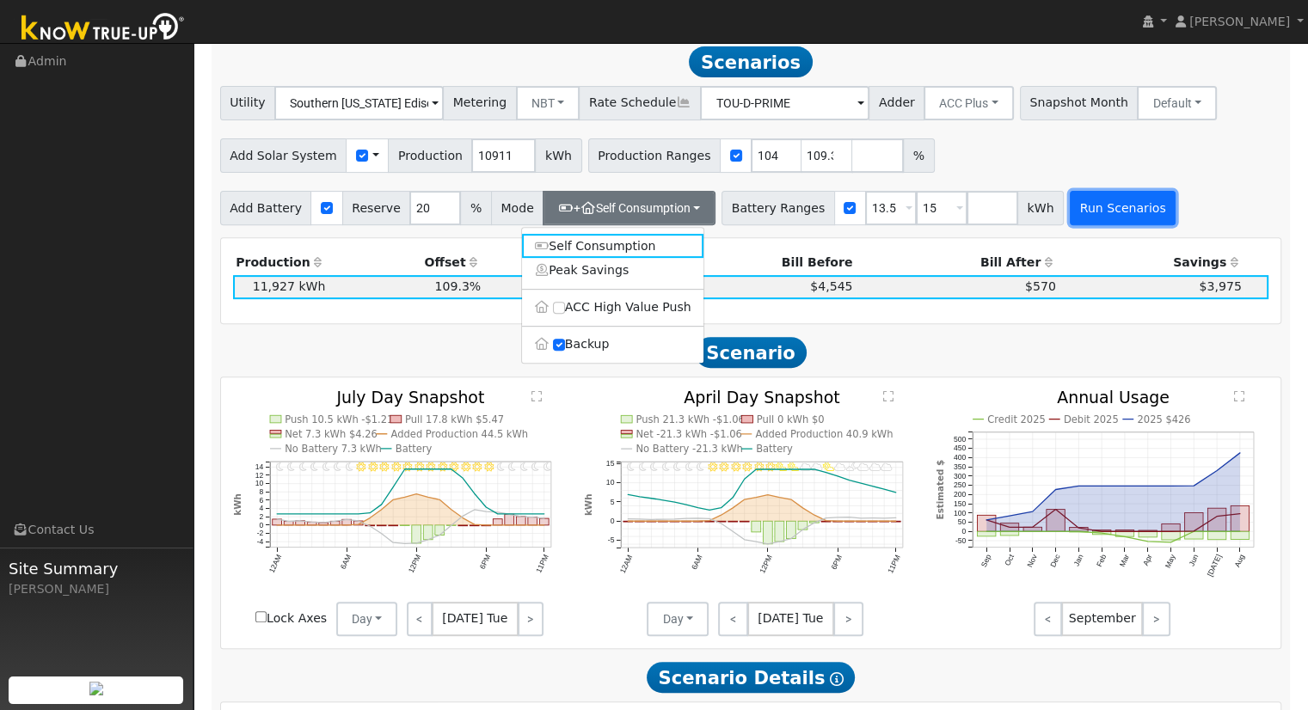
click at [1102, 214] on button "Run Scenarios" at bounding box center [1123, 208] width 106 height 34
